Goal: Information Seeking & Learning: Understand process/instructions

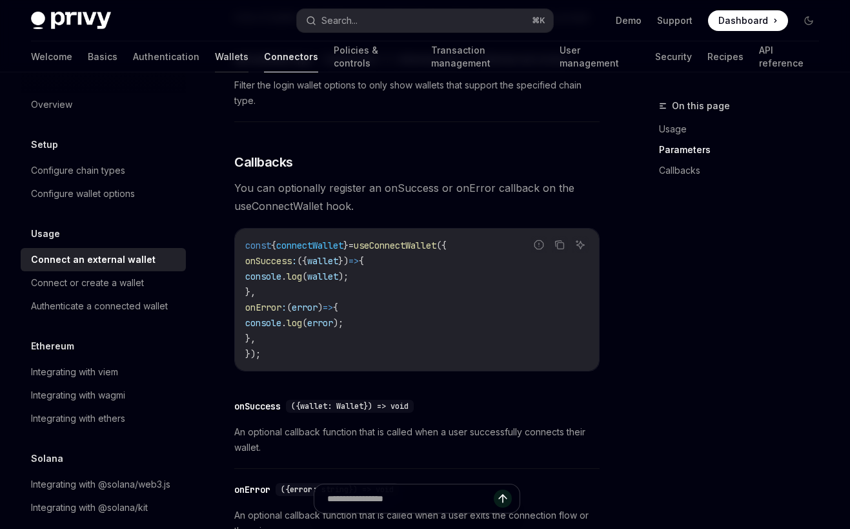
click at [215, 59] on link "Wallets" at bounding box center [232, 56] width 34 height 31
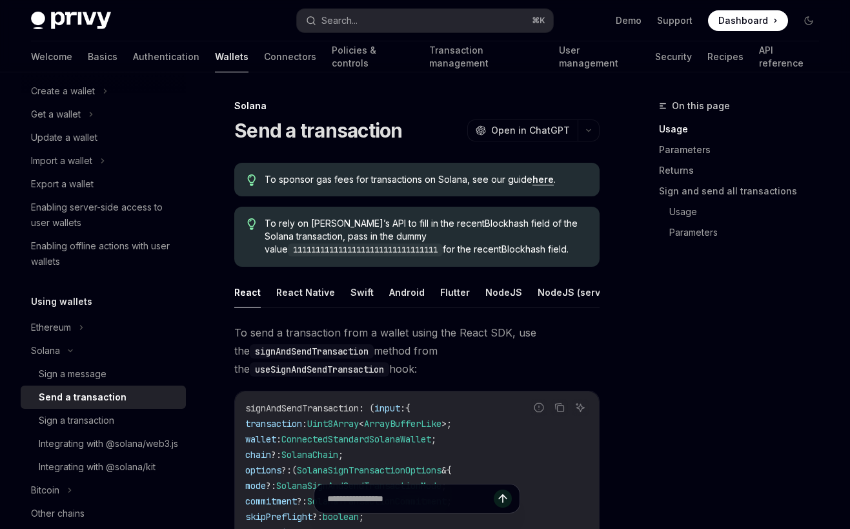
scroll to position [10, 0]
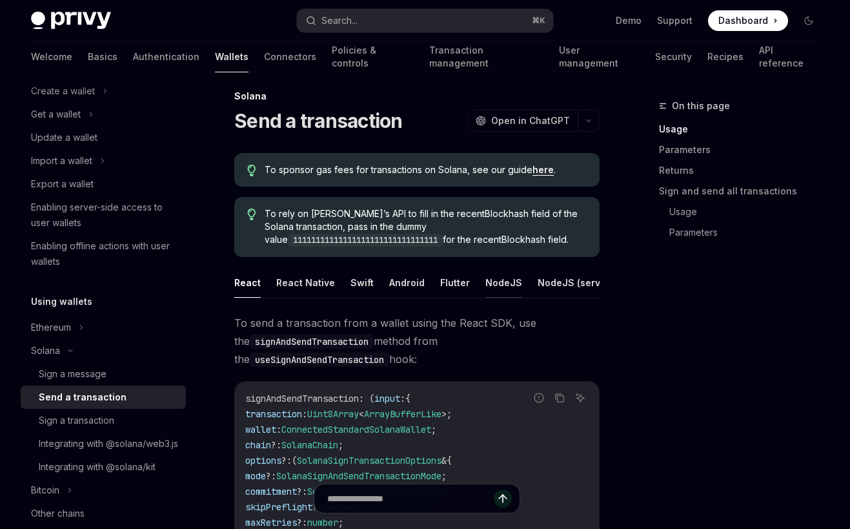
click at [506, 282] on button "NodeJS" at bounding box center [504, 282] width 37 height 30
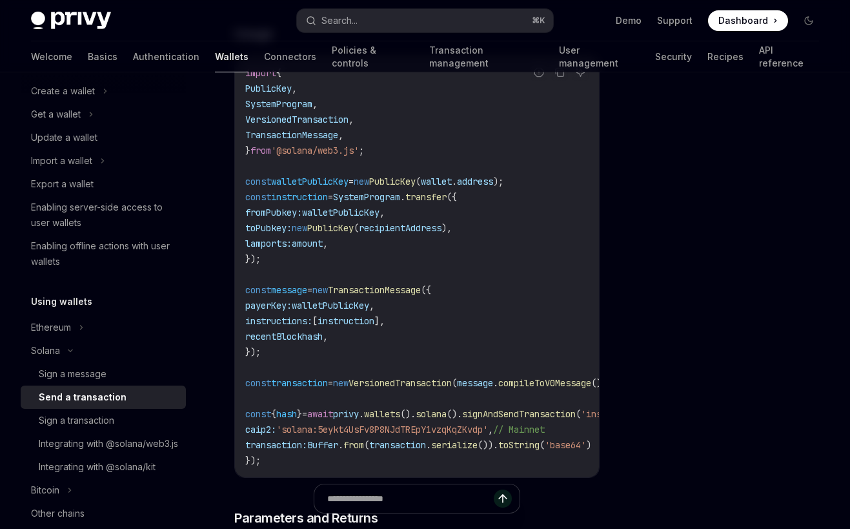
scroll to position [366, 0]
click at [143, 475] on div "Integrating with @solana/kit" at bounding box center [97, 466] width 117 height 15
type textarea "*"
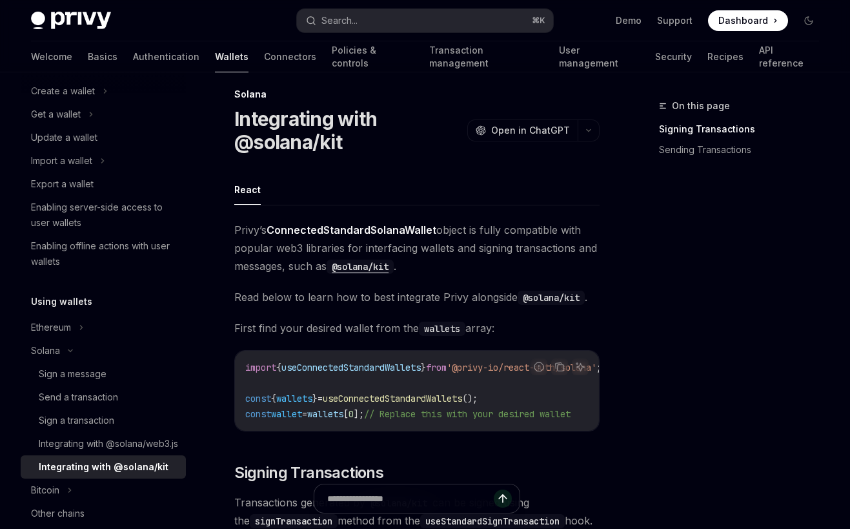
scroll to position [22, 0]
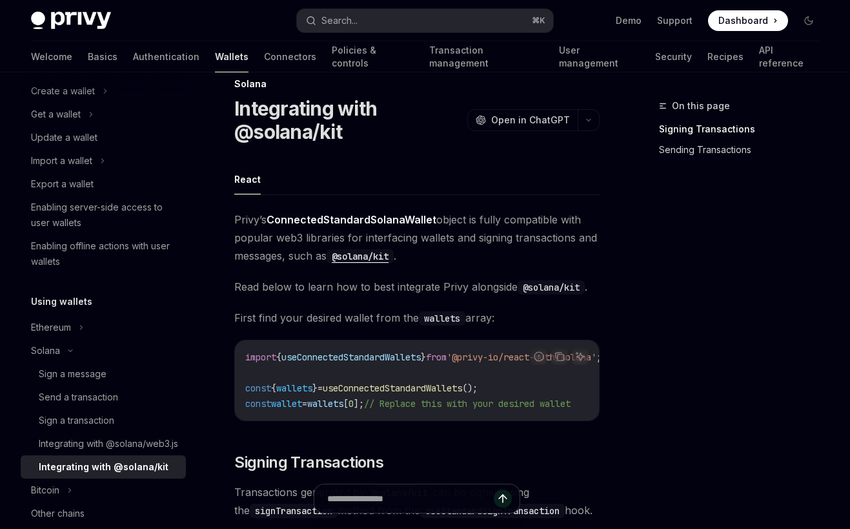
click at [705, 143] on link "Sending Transactions" at bounding box center [744, 149] width 170 height 21
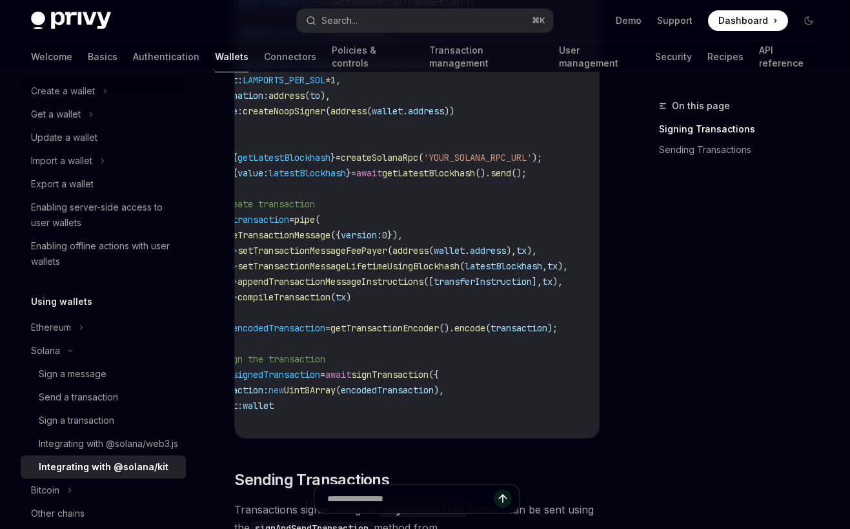
scroll to position [0, 41]
